Goal: Information Seeking & Learning: Learn about a topic

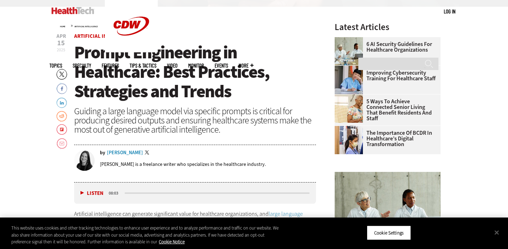
scroll to position [235, 0]
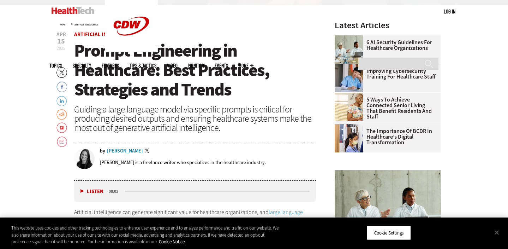
click at [135, 123] on div "Guiding a large language model via specific prompts is critical for producing d…" at bounding box center [195, 119] width 242 height 28
click at [121, 151] on div "[PERSON_NAME]" at bounding box center [125, 150] width 36 height 5
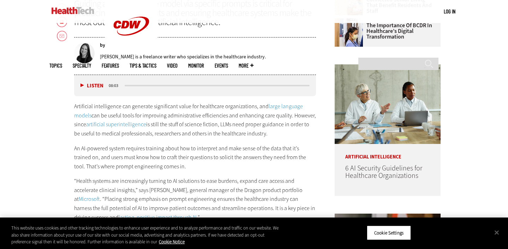
scroll to position [345, 0]
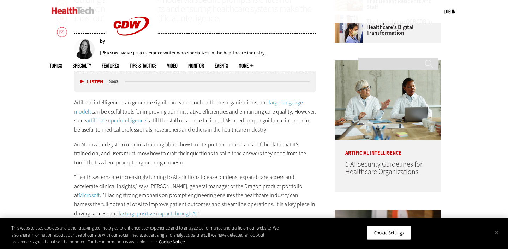
click at [159, 137] on div "Artificial intelligence can generate significant value for healthcare organizat…" at bounding box center [195, 165] width 242 height 135
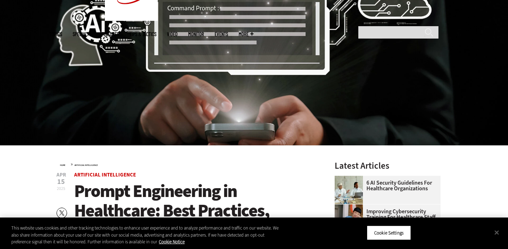
scroll to position [0, 0]
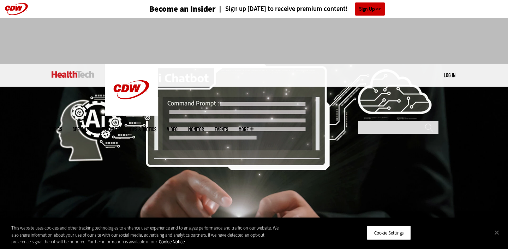
click at [421, 7] on div "Become an Insider Sign up [DATE] to receive premium content! Sign Up" at bounding box center [254, 9] width 410 height 18
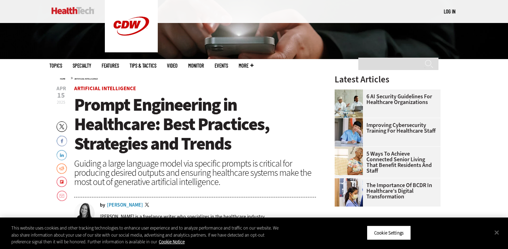
scroll to position [231, 0]
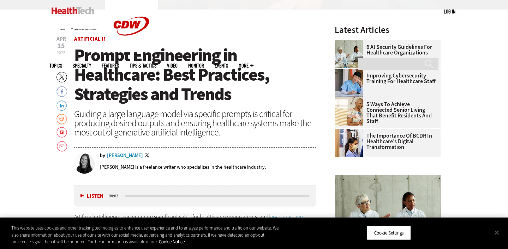
click at [144, 167] on p "[PERSON_NAME] is a freelance writer who specializes in the healthcare industry." at bounding box center [183, 167] width 166 height 7
click at [142, 167] on p "[PERSON_NAME] is a freelance writer who specializes in the healthcare industry." at bounding box center [183, 167] width 166 height 7
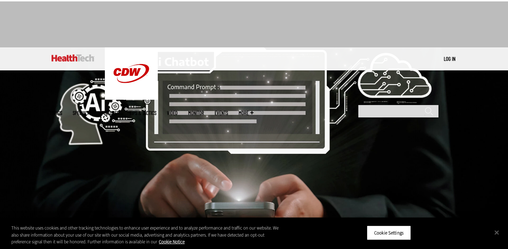
scroll to position [0, 0]
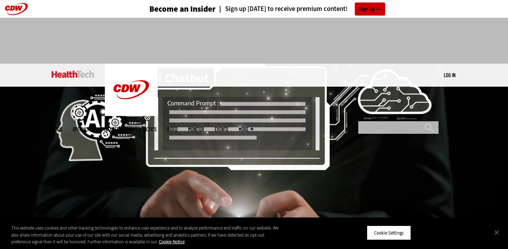
click at [391, 121] on input "Search" at bounding box center [399, 127] width 80 height 12
click at [100, 13] on div "Become an Insider Sign up [DATE] to receive premium content! Sign Up" at bounding box center [254, 9] width 410 height 18
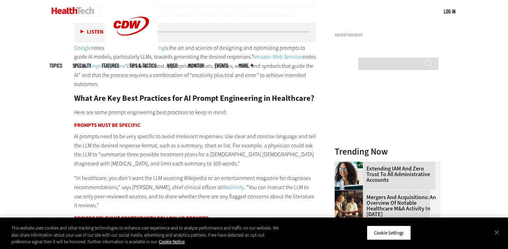
scroll to position [676, 0]
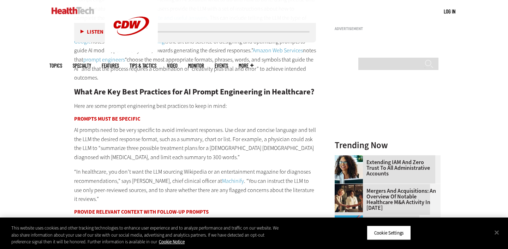
click at [163, 189] on p "“In healthcare, you don’t want the LLM sourcing Wikipedia or an entertainment m…" at bounding box center [195, 185] width 242 height 36
click at [148, 194] on p "“In healthcare, you don’t want the LLM sourcing Wikipedia or an entertainment m…" at bounding box center [195, 185] width 242 height 36
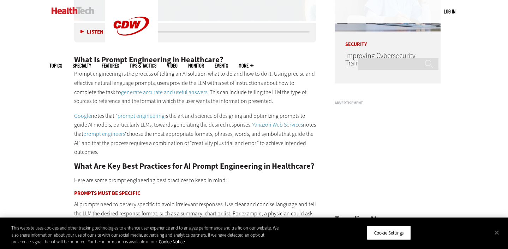
scroll to position [715, 0]
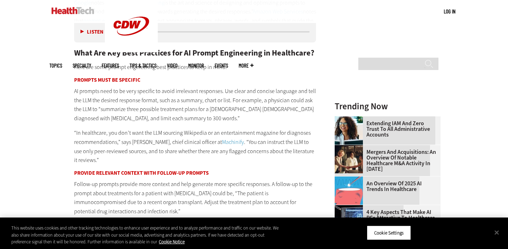
click at [115, 154] on p "“In healthcare, you don’t want the LLM sourcing Wikipedia or an entertainment m…" at bounding box center [195, 146] width 242 height 36
click at [111, 157] on p "“In healthcare, you don’t want the LLM sourcing Wikipedia or an entertainment m…" at bounding box center [195, 146] width 242 height 36
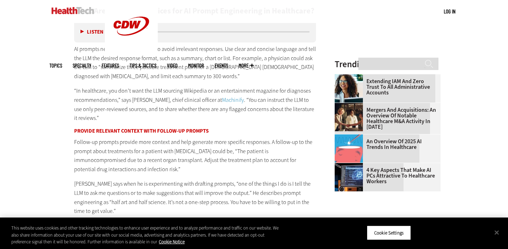
scroll to position [768, 0]
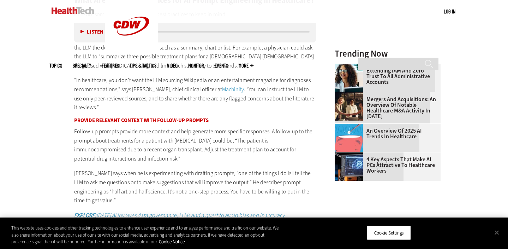
click at [111, 157] on p "Follow-up prompts provide more context and help generate more specific response…" at bounding box center [195, 145] width 242 height 36
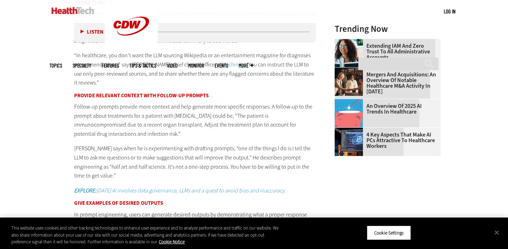
click at [109, 167] on p "[PERSON_NAME] says when he is experimenting with drafting prompts, “one of the …" at bounding box center [195, 162] width 242 height 36
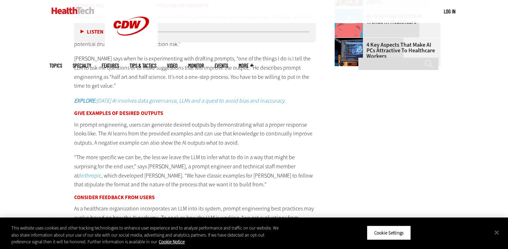
scroll to position [890, 0]
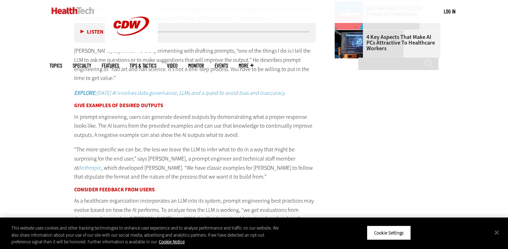
click at [204, 177] on p "“The more specific we can be, the less we leave the LLM to infer what to do in …" at bounding box center [195, 163] width 242 height 36
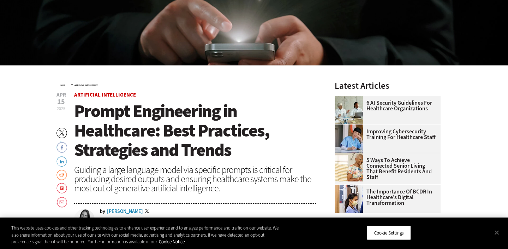
scroll to position [0, 0]
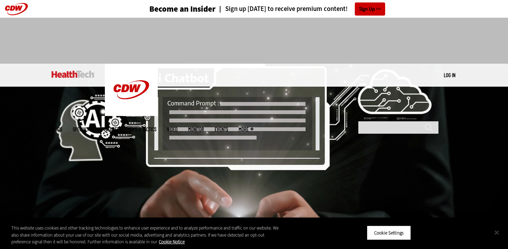
click at [498, 231] on button "Close" at bounding box center [497, 232] width 16 height 16
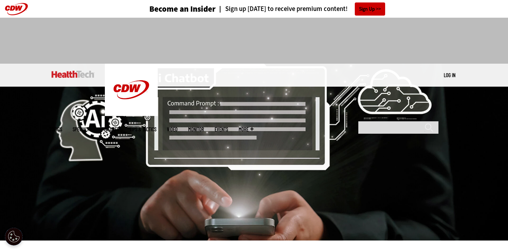
click at [68, 76] on img at bounding box center [73, 74] width 43 height 7
